Goal: Information Seeking & Learning: Find specific page/section

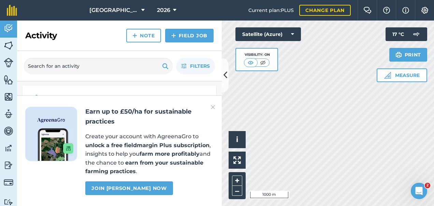
click at [214, 106] on img at bounding box center [213, 107] width 4 height 8
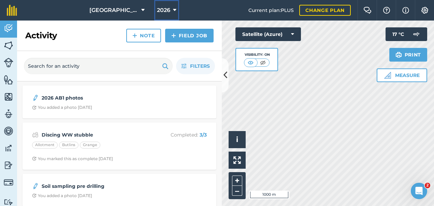
click at [172, 8] on button "2026" at bounding box center [166, 10] width 25 height 20
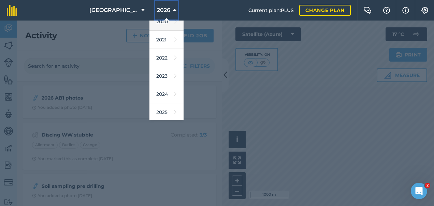
scroll to position [68, 0]
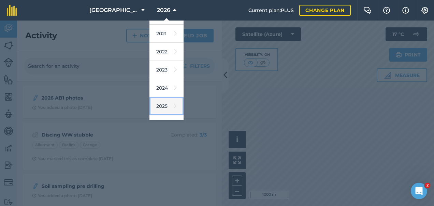
click at [161, 104] on link "2025" at bounding box center [167, 106] width 34 height 18
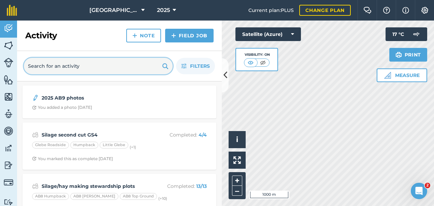
click at [58, 65] on input "text" at bounding box center [98, 66] width 149 height 16
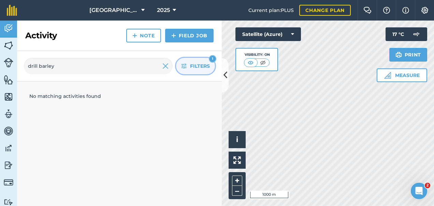
click at [190, 68] on button "Filters 1" at bounding box center [195, 66] width 39 height 16
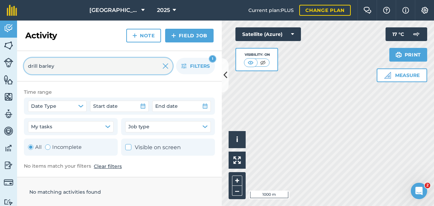
drag, startPoint x: 39, startPoint y: 65, endPoint x: 81, endPoint y: 64, distance: 42.4
click at [81, 64] on input "drill barley" at bounding box center [98, 66] width 149 height 16
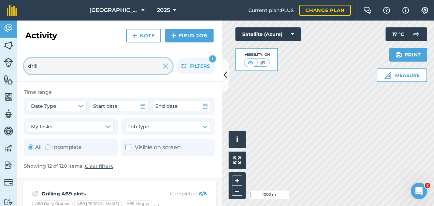
type input "drill"
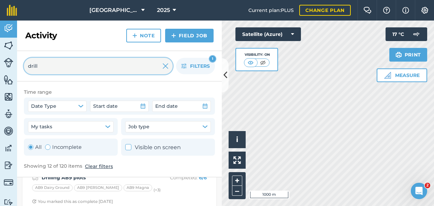
scroll to position [0, 0]
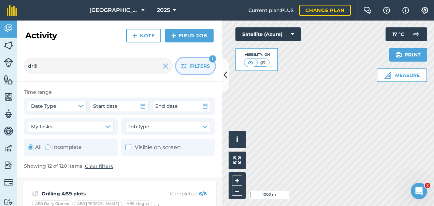
click at [195, 64] on span "Filters" at bounding box center [200, 66] width 20 height 8
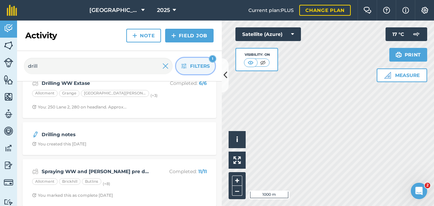
scroll to position [307, 0]
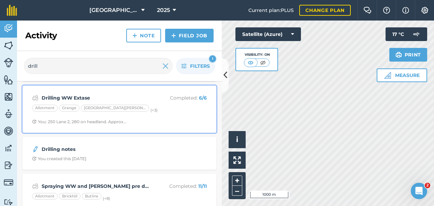
click at [154, 107] on div "Allotment Grange Lane 1 - Ridgeway (+ 3 )" at bounding box center [119, 108] width 175 height 9
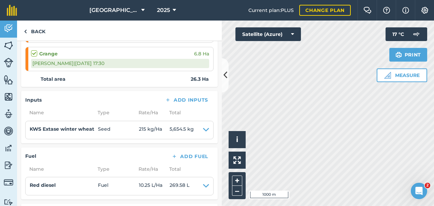
scroll to position [239, 0]
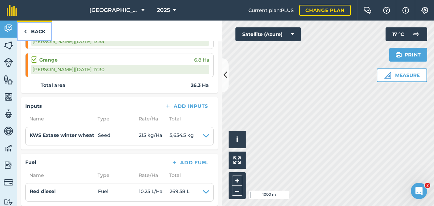
click at [30, 32] on link "Back" at bounding box center [34, 30] width 35 height 20
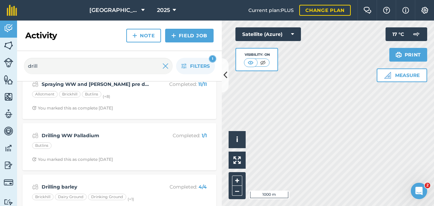
scroll to position [410, 0]
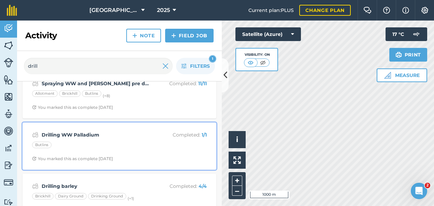
click at [83, 131] on strong "Drilling WW Palladium" at bounding box center [96, 135] width 108 height 8
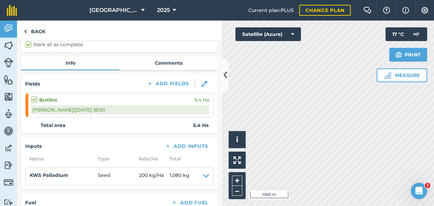
scroll to position [56, 0]
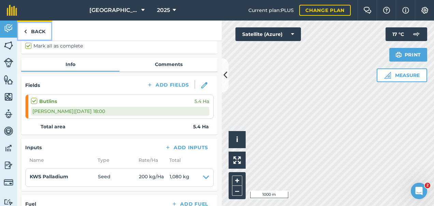
click at [37, 33] on link "Back" at bounding box center [34, 30] width 35 height 20
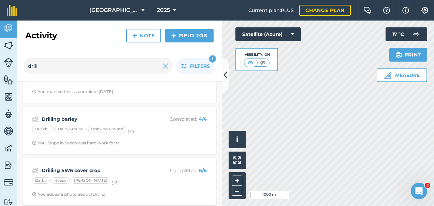
scroll to position [477, 0]
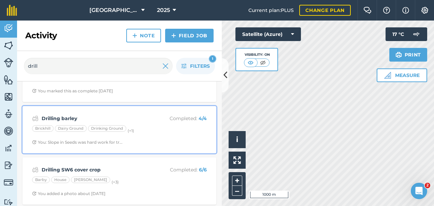
click at [126, 114] on strong "Drilling barley" at bounding box center [96, 118] width 108 height 8
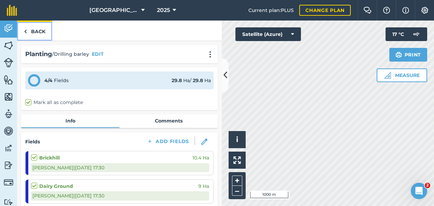
click at [32, 29] on link "Back" at bounding box center [34, 30] width 35 height 20
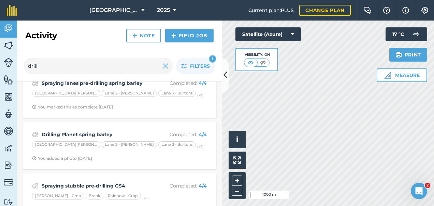
scroll to position [68, 0]
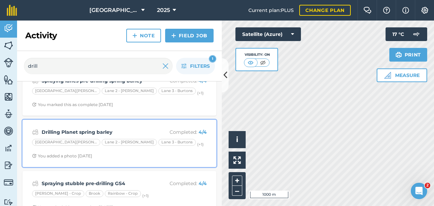
click at [98, 125] on div "Drilling Planet spring barley Completed : 4 / 4 Lane 1 - Ridgeway Lane 2 - Ring…" at bounding box center [120, 143] width 186 height 39
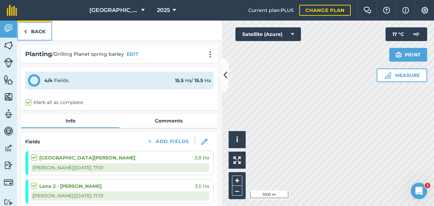
click at [31, 29] on link "Back" at bounding box center [34, 30] width 35 height 20
